Goal: Transaction & Acquisition: Purchase product/service

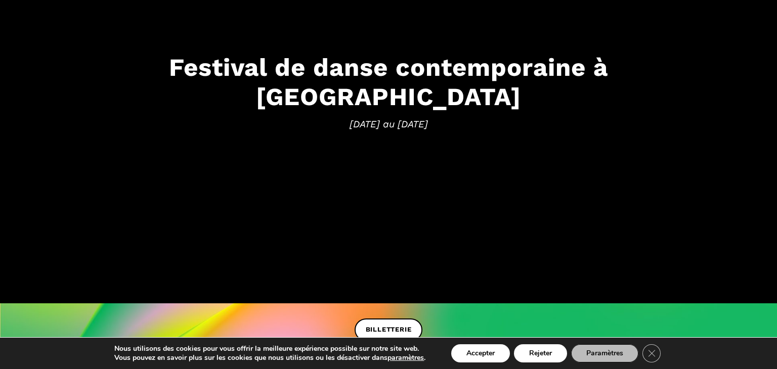
scroll to position [152, 0]
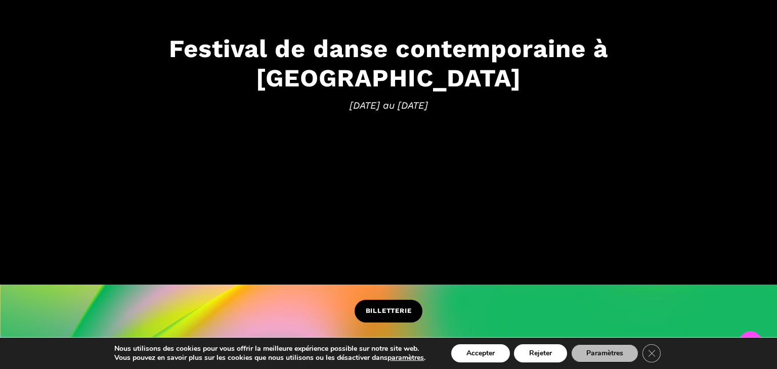
click at [382, 312] on span "BILLETTERIE" at bounding box center [389, 311] width 46 height 11
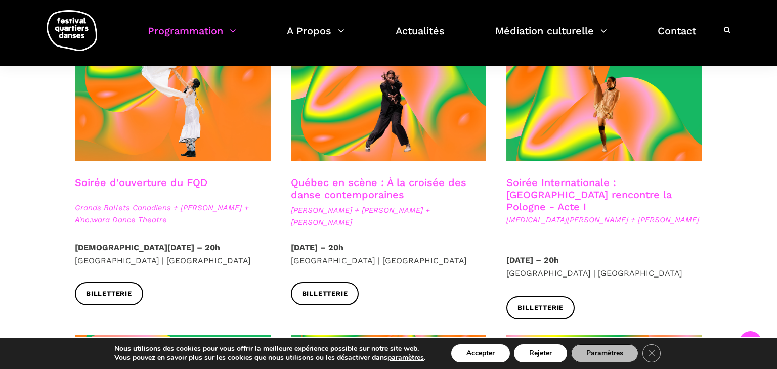
scroll to position [283, 0]
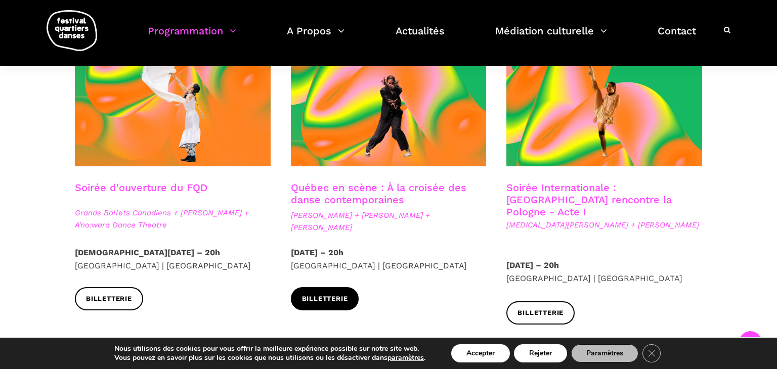
click at [327, 294] on span "Billetterie" at bounding box center [325, 299] width 46 height 11
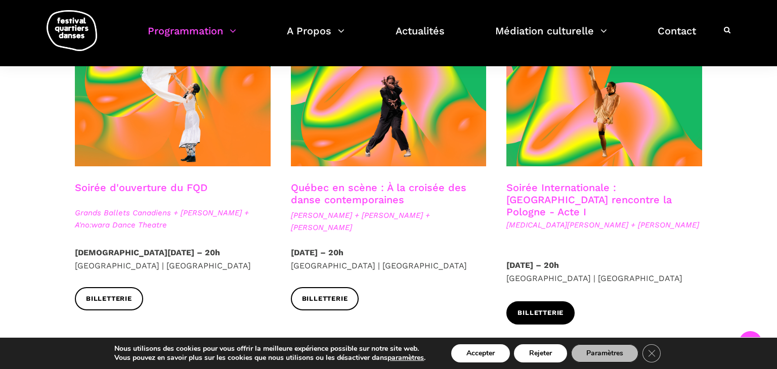
click at [554, 308] on span "Billetterie" at bounding box center [541, 313] width 46 height 11
